Goal: Information Seeking & Learning: Understand process/instructions

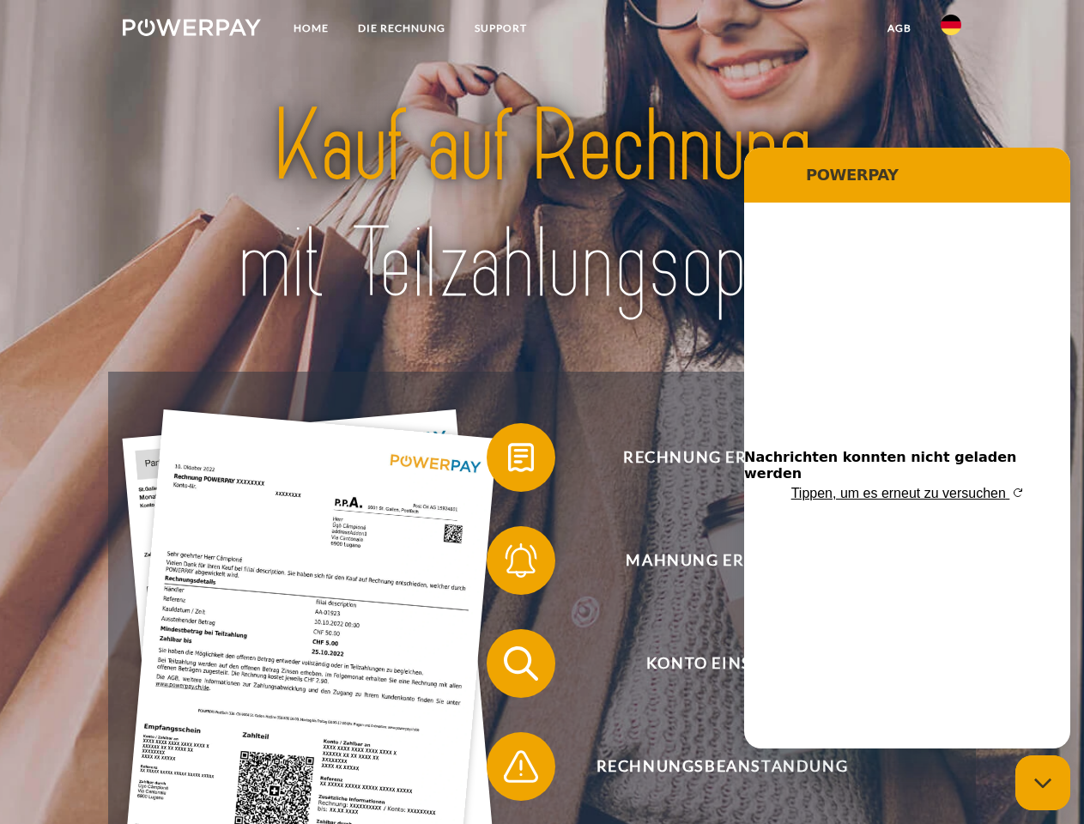
click at [191, 30] on img at bounding box center [192, 27] width 138 height 17
click at [951, 30] on img at bounding box center [951, 25] width 21 height 21
click at [899, 28] on link "agb" at bounding box center [899, 28] width 53 height 31
click at [508, 461] on span at bounding box center [495, 458] width 86 height 86
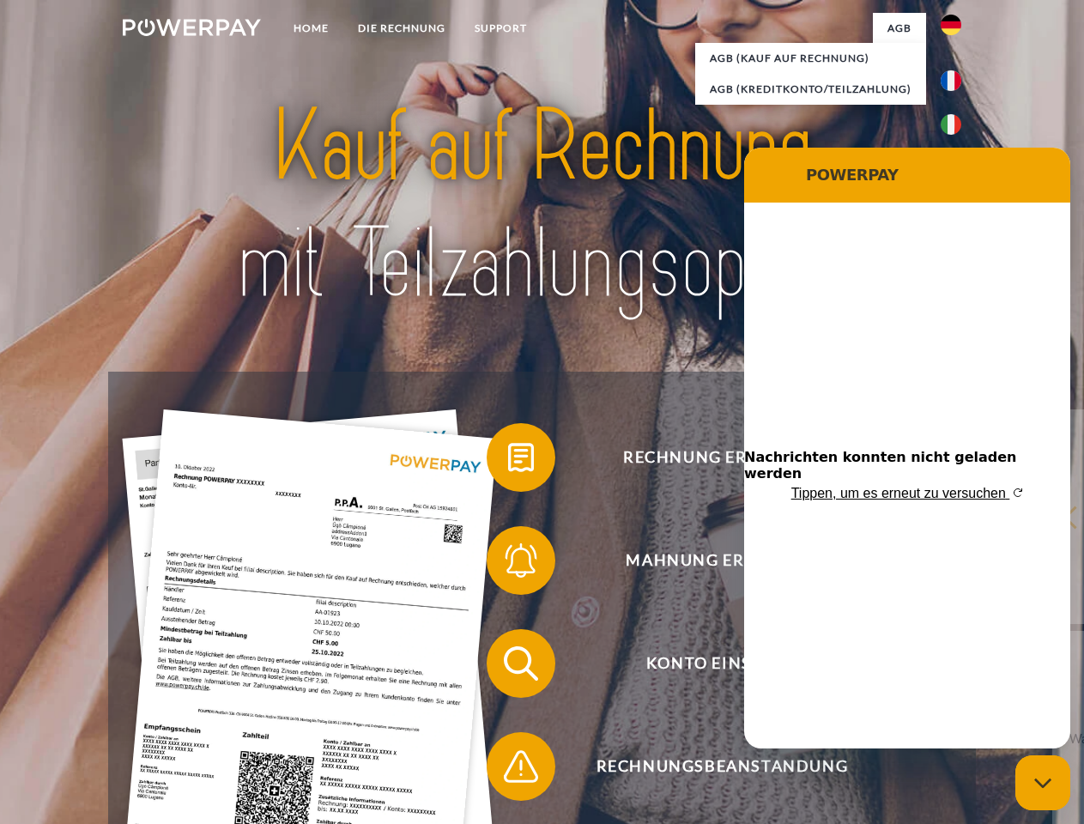
click at [508, 564] on div "Rechnung erhalten? Mahnung erhalten? Konto einsehen" at bounding box center [541, 715] width 867 height 687
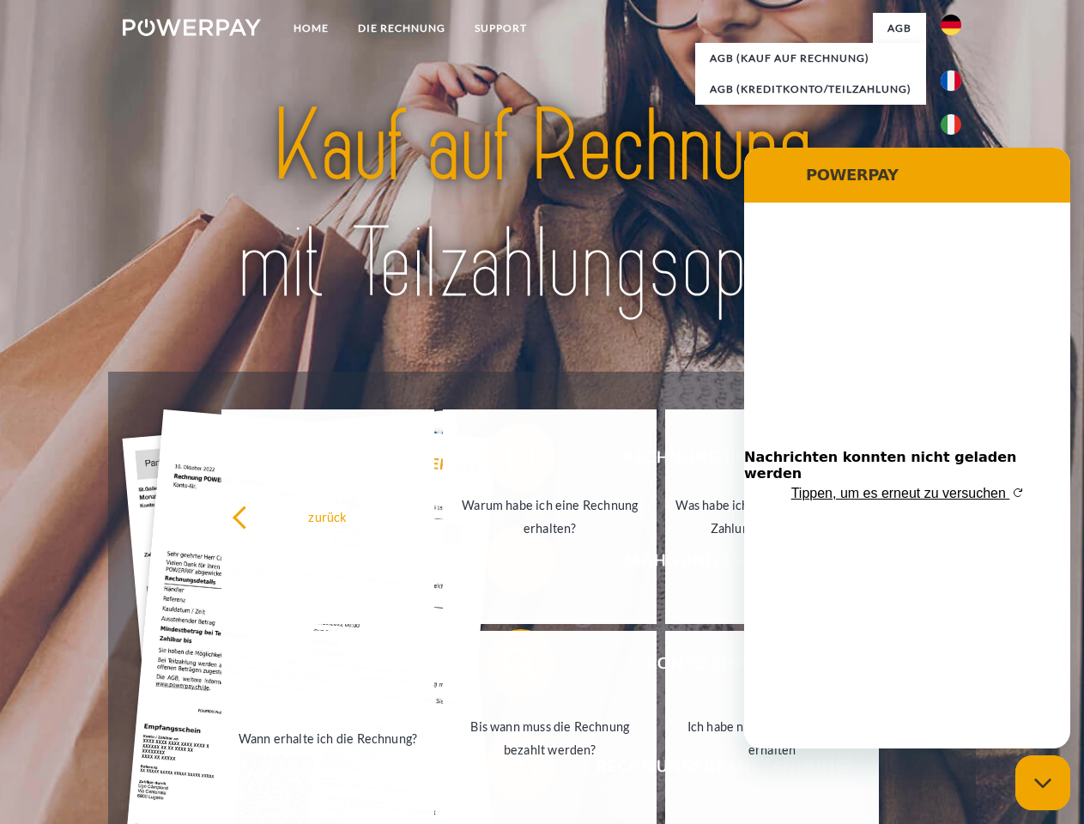
click at [508, 667] on link "Bis wann muss die Rechnung bezahlt werden?" at bounding box center [550, 738] width 214 height 215
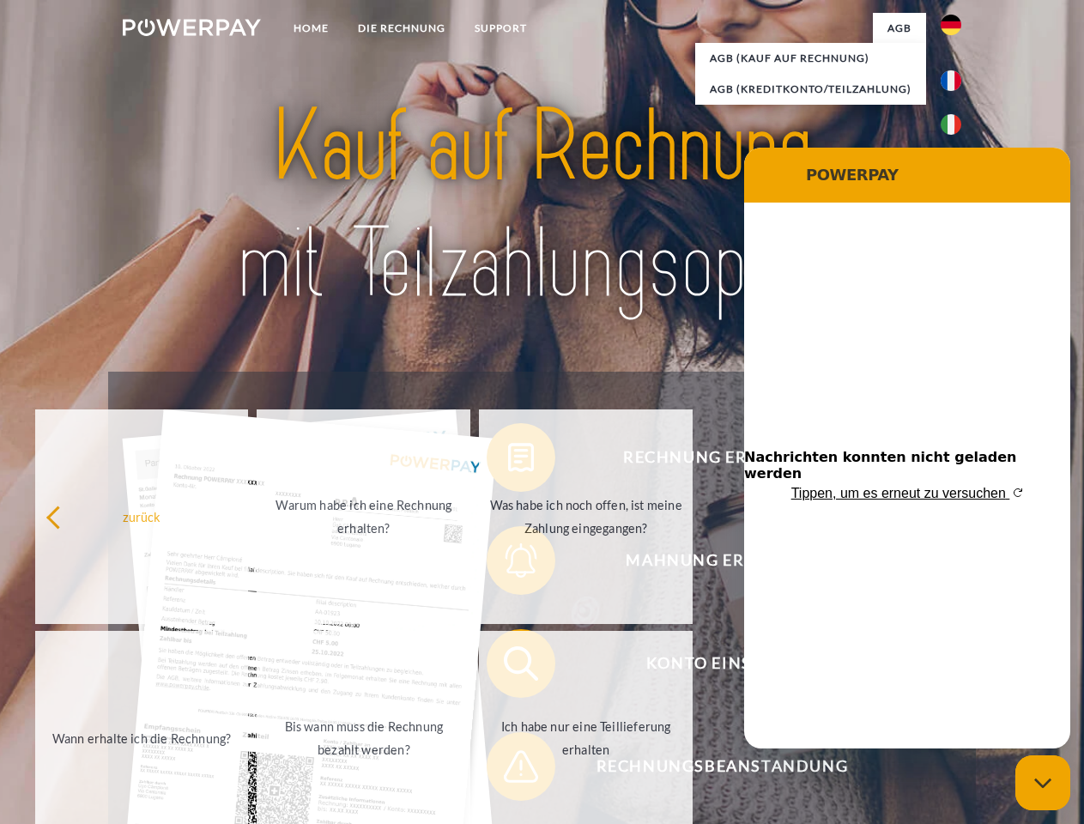
click at [508, 770] on span at bounding box center [495, 767] width 86 height 86
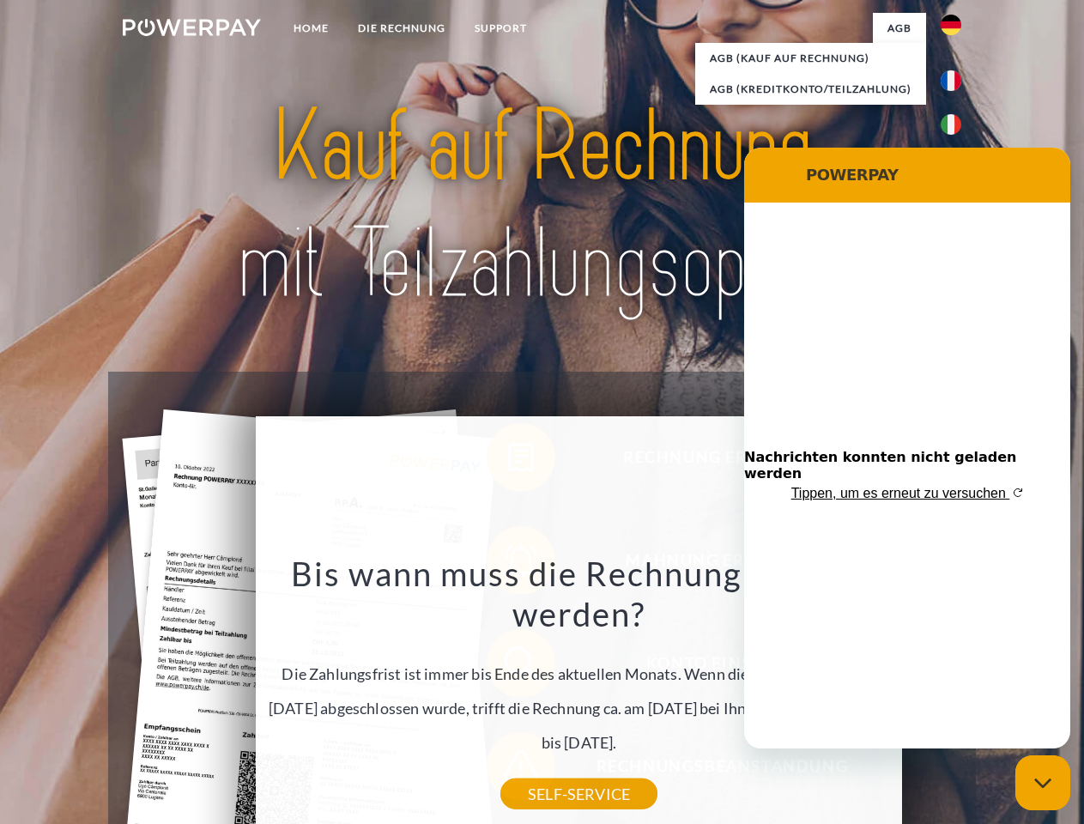
click at [1043, 783] on icon "Messaging-Fenster schließen" at bounding box center [1044, 783] width 18 height 11
